Goal: Information Seeking & Learning: Compare options

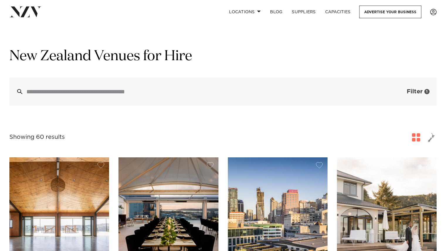
click at [405, 92] on button "Filter 1" at bounding box center [412, 91] width 49 height 28
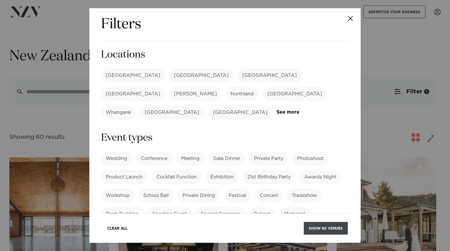
click at [312, 226] on button "Show 60 venues" at bounding box center [326, 228] width 44 height 13
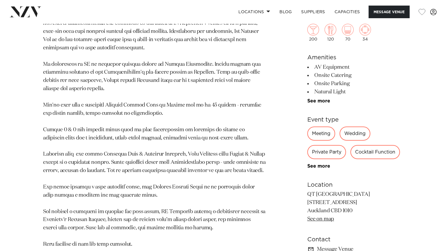
scroll to position [366, 0]
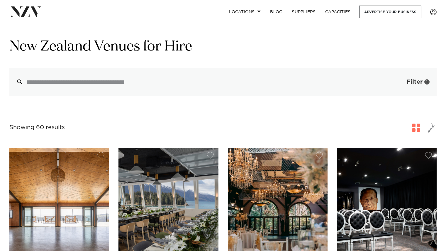
click at [398, 83] on span "button" at bounding box center [398, 82] width 6 height 6
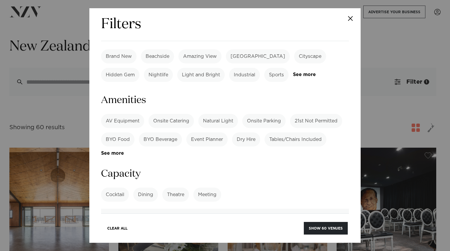
scroll to position [209, 0]
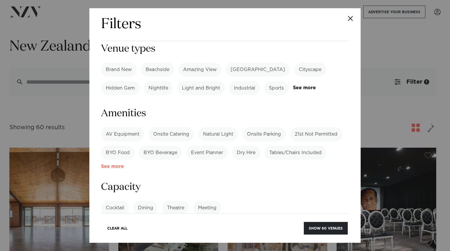
click at [108, 164] on link "See more" at bounding box center [124, 166] width 46 height 5
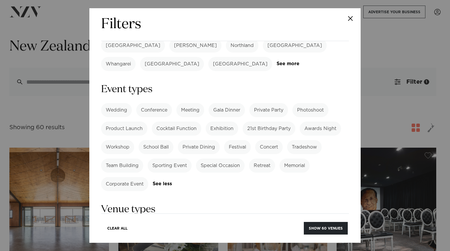
scroll to position [0, 0]
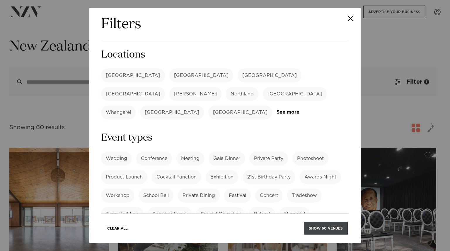
click at [332, 225] on button "Show 60 venues" at bounding box center [326, 228] width 44 height 13
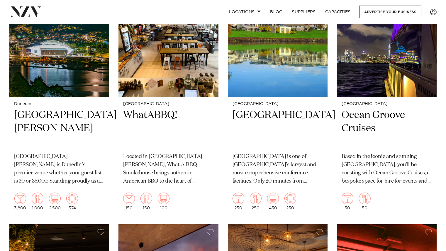
scroll to position [977, 0]
